Goal: Task Accomplishment & Management: Use online tool/utility

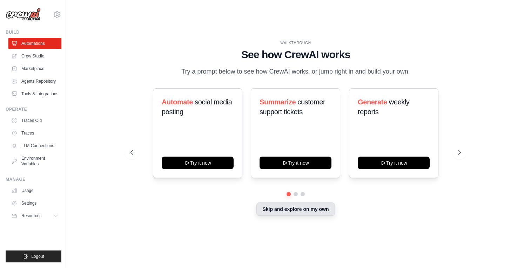
click at [308, 212] on button "Skip and explore on my own" at bounding box center [296, 209] width 78 height 13
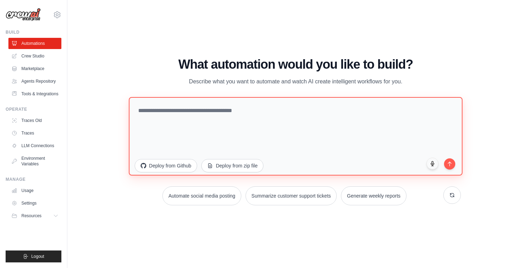
click at [235, 118] on textarea at bounding box center [296, 136] width 334 height 79
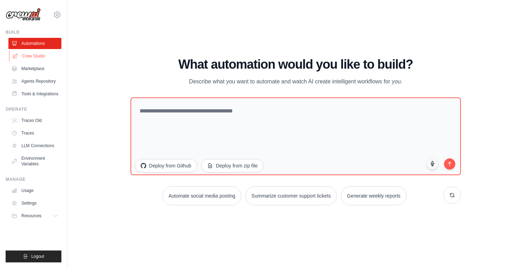
click at [40, 56] on link "Crew Studio" at bounding box center [35, 56] width 53 height 11
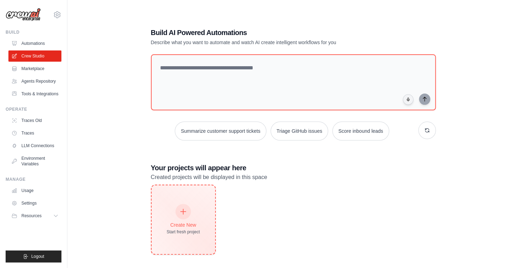
click at [180, 242] on div "Create New Start fresh project" at bounding box center [184, 220] width 64 height 69
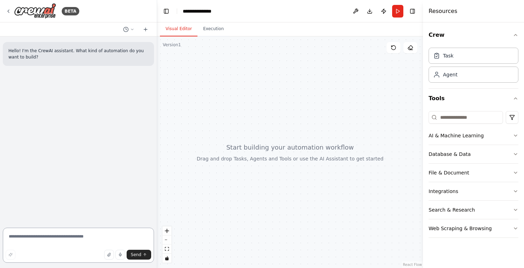
click at [97, 237] on textarea at bounding box center [78, 245] width 151 height 35
click at [480, 65] on div "Task Agent" at bounding box center [474, 64] width 90 height 38
click at [478, 62] on div "Task" at bounding box center [474, 55] width 90 height 16
click at [458, 45] on button "Crew" at bounding box center [474, 35] width 90 height 20
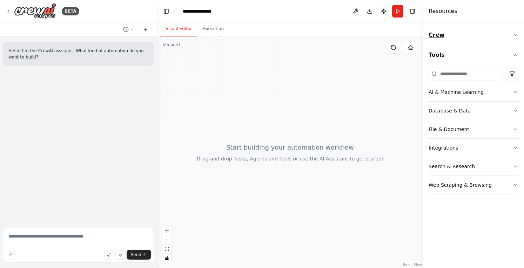
click at [450, 40] on button "Crew" at bounding box center [474, 35] width 90 height 20
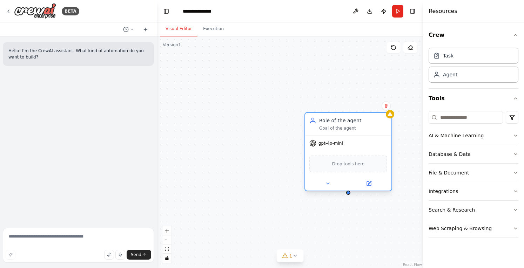
drag, startPoint x: 358, startPoint y: 135, endPoint x: 354, endPoint y: 132, distance: 5.4
click at [354, 132] on div "Role of the agent Goal of the agent" at bounding box center [348, 124] width 86 height 22
click at [388, 110] on button at bounding box center [386, 105] width 9 height 9
click at [388, 109] on button at bounding box center [386, 105] width 9 height 9
click at [385, 106] on icon at bounding box center [386, 106] width 4 height 4
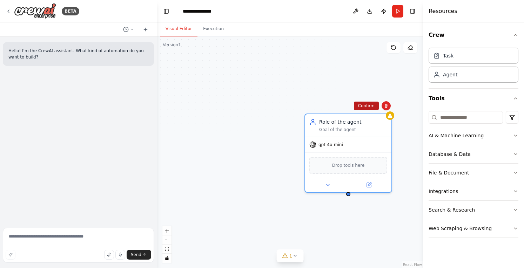
click at [375, 107] on button "Confirm" at bounding box center [366, 106] width 25 height 8
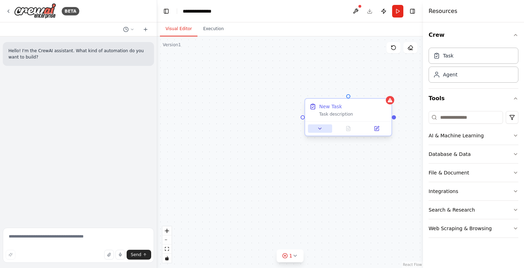
click at [325, 129] on button at bounding box center [320, 129] width 24 height 8
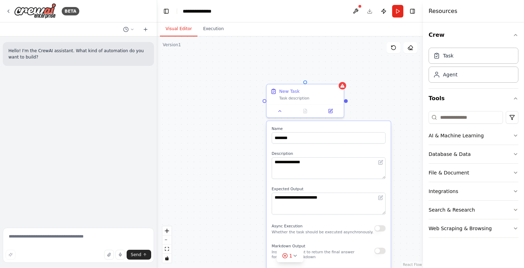
drag, startPoint x: 266, startPoint y: 229, endPoint x: 225, endPoint y: 201, distance: 49.6
click at [225, 201] on div "**********" at bounding box center [290, 152] width 266 height 232
click at [330, 99] on div "New Task Task description" at bounding box center [305, 93] width 77 height 20
click at [337, 78] on icon at bounding box center [339, 76] width 4 height 4
click at [326, 76] on button "Confirm" at bounding box center [318, 76] width 25 height 8
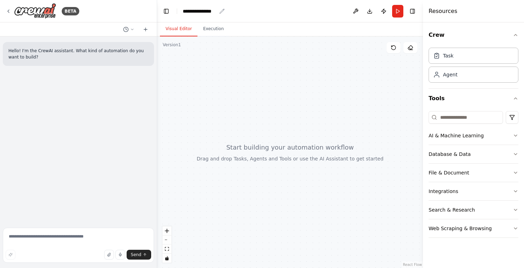
click at [214, 13] on div "**********" at bounding box center [200, 11] width 34 height 7
click at [214, 13] on div "**********" at bounding box center [209, 11] width 53 height 7
click at [80, 233] on textarea at bounding box center [78, 245] width 151 height 35
